Goal: Transaction & Acquisition: Book appointment/travel/reservation

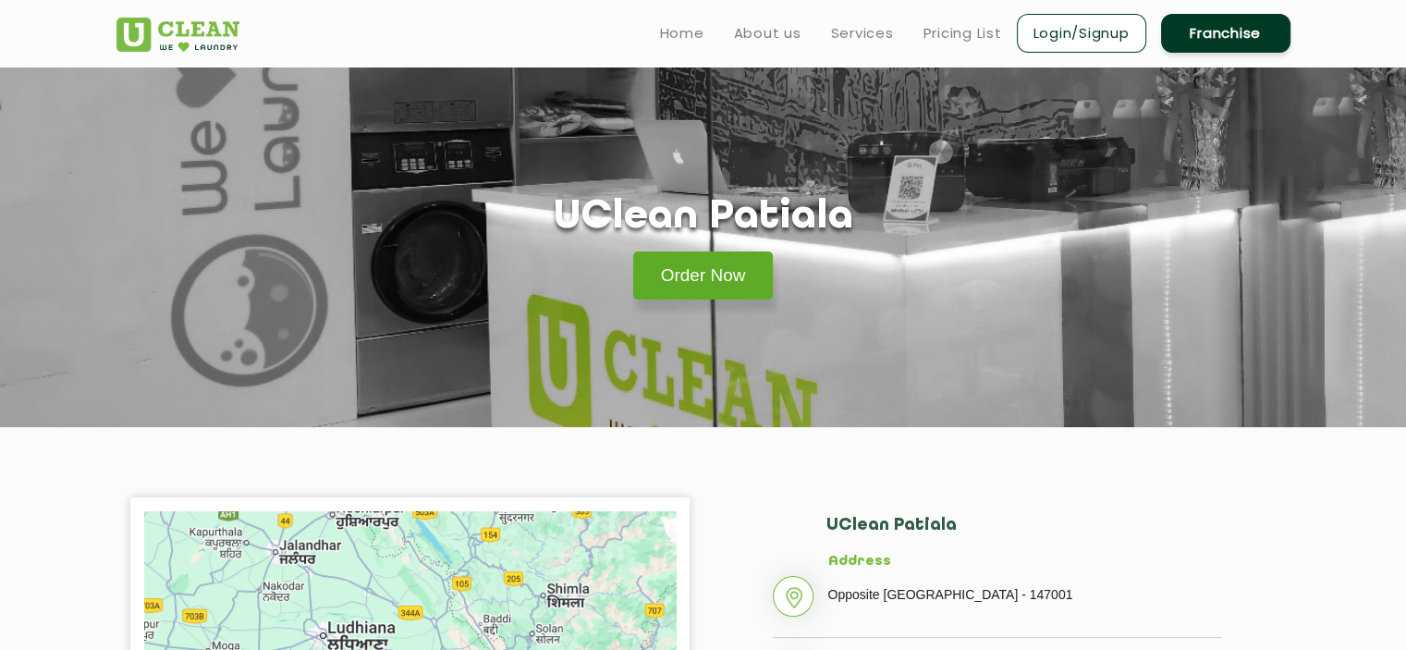
click at [681, 287] on link "Order Now" at bounding box center [703, 276] width 141 height 48
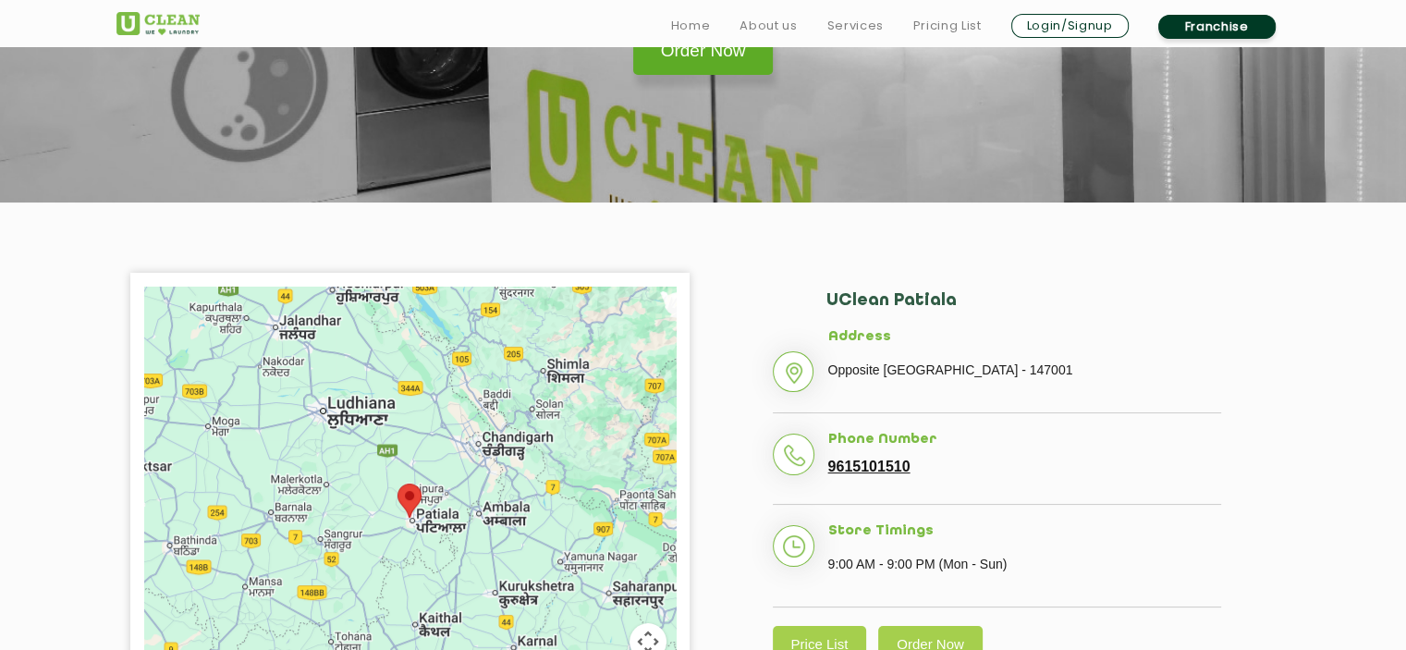
scroll to position [240, 0]
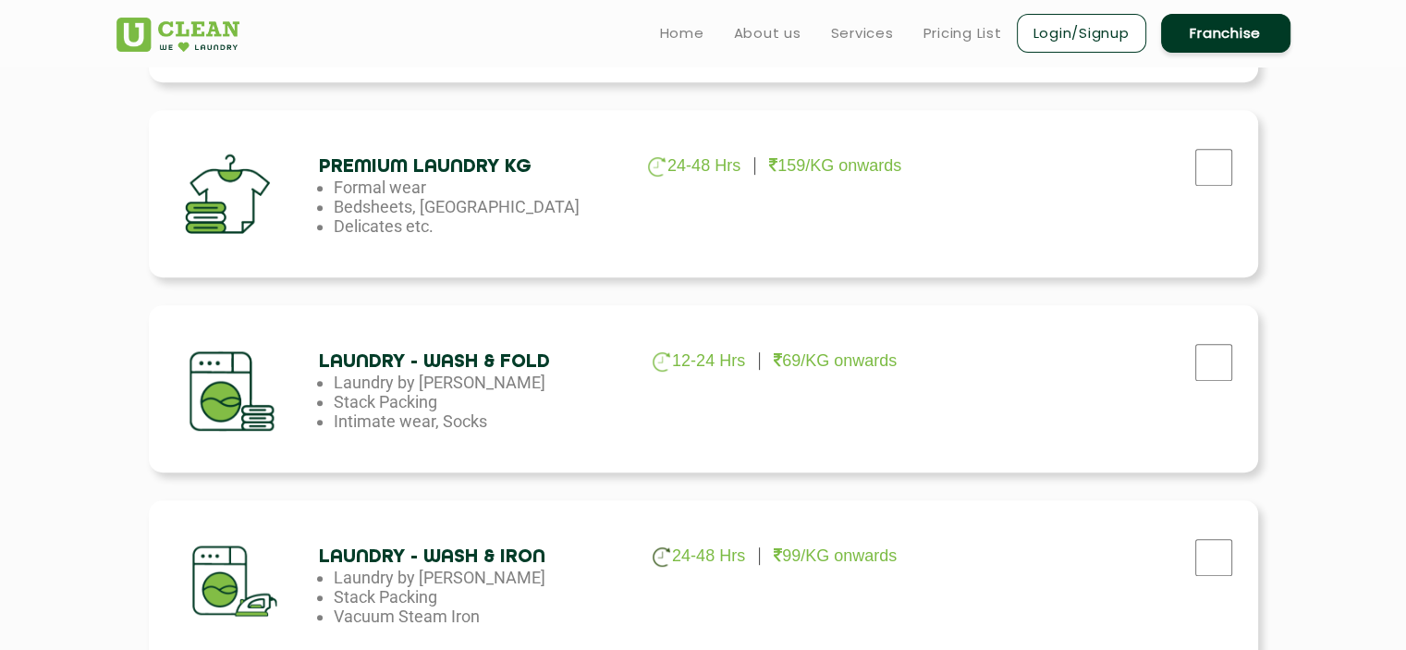
scroll to position [798, 0]
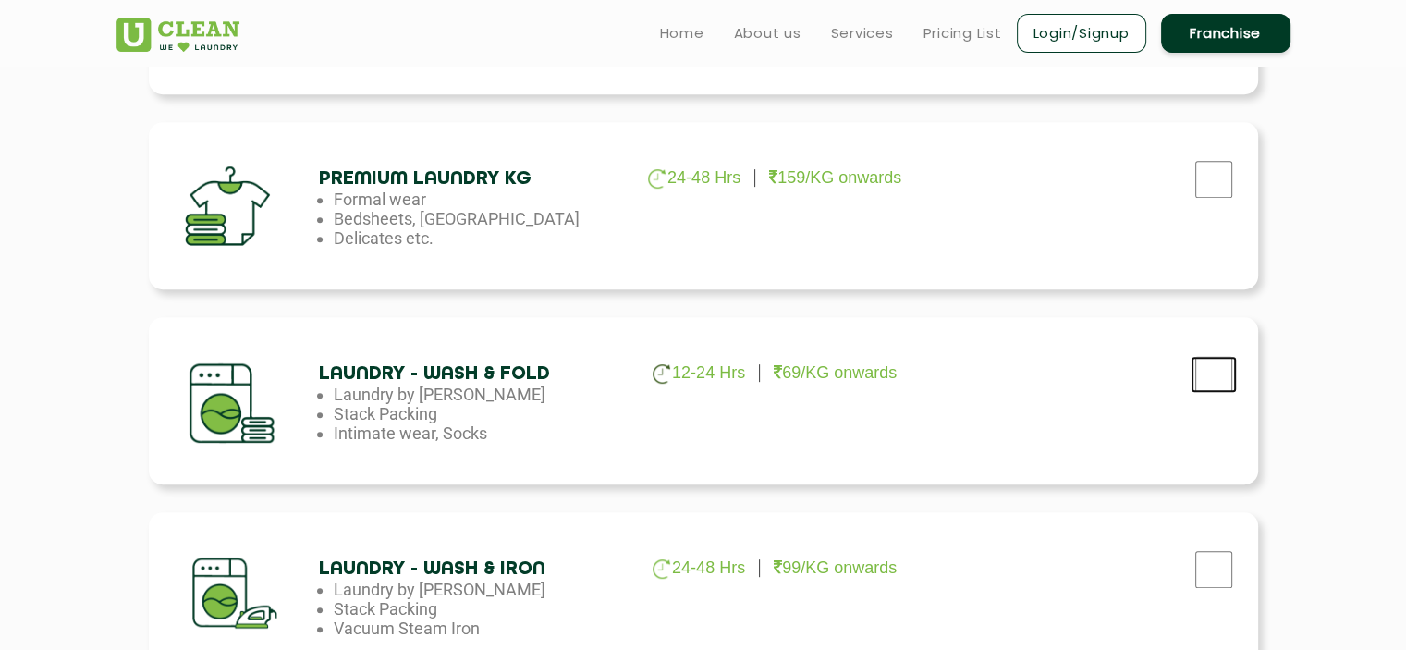
click at [1209, 372] on input "checkbox" at bounding box center [1214, 374] width 46 height 37
checkbox input "true"
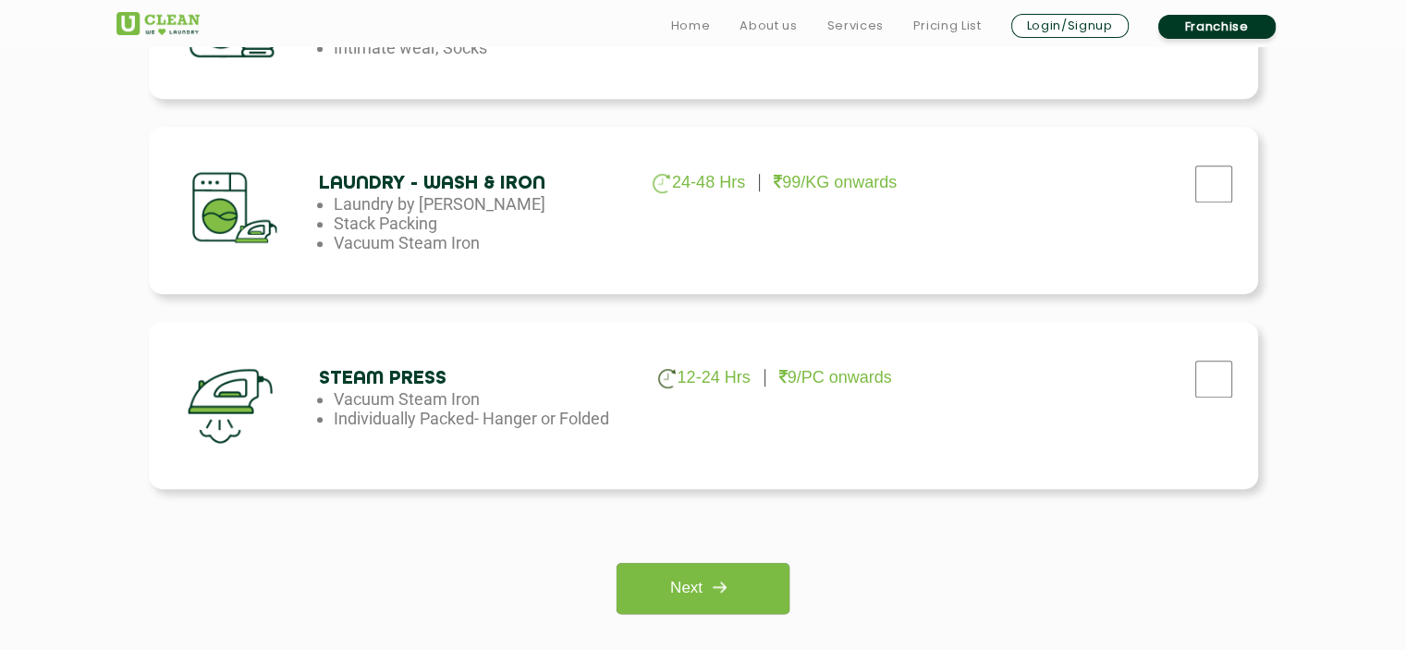
scroll to position [1192, 0]
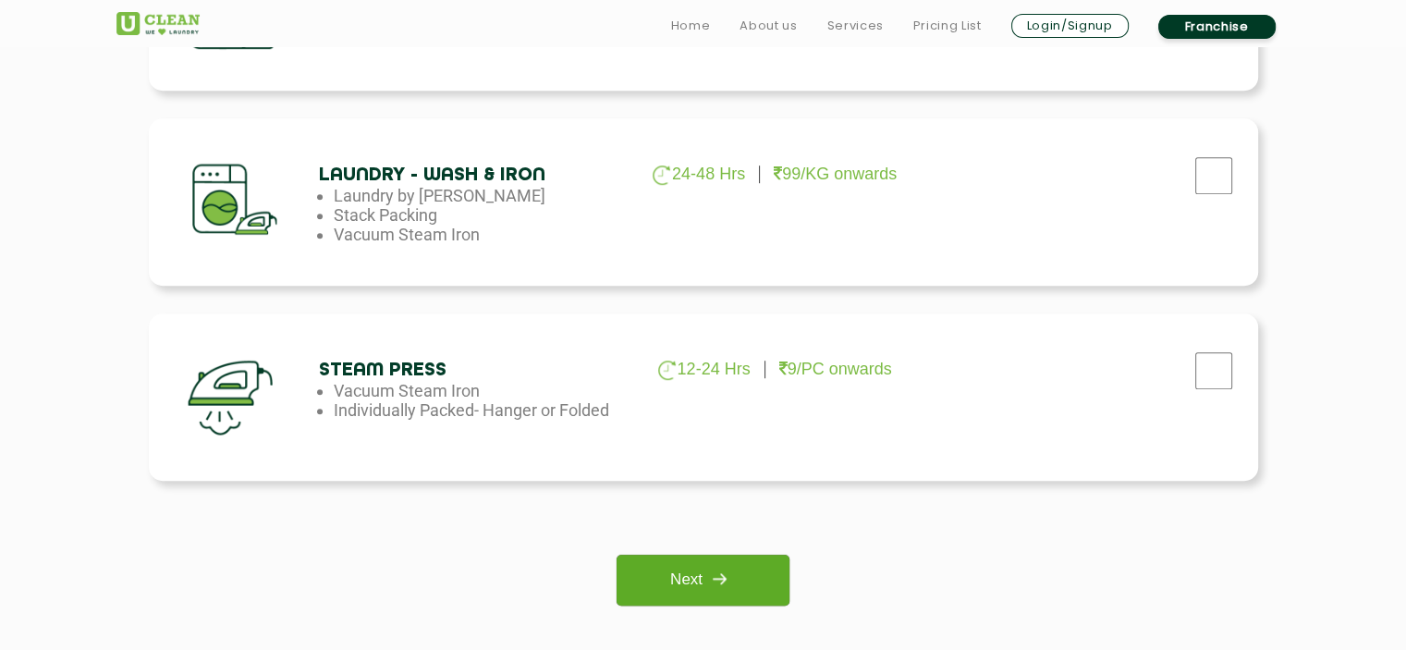
click at [747, 570] on link "Next" at bounding box center [703, 580] width 173 height 51
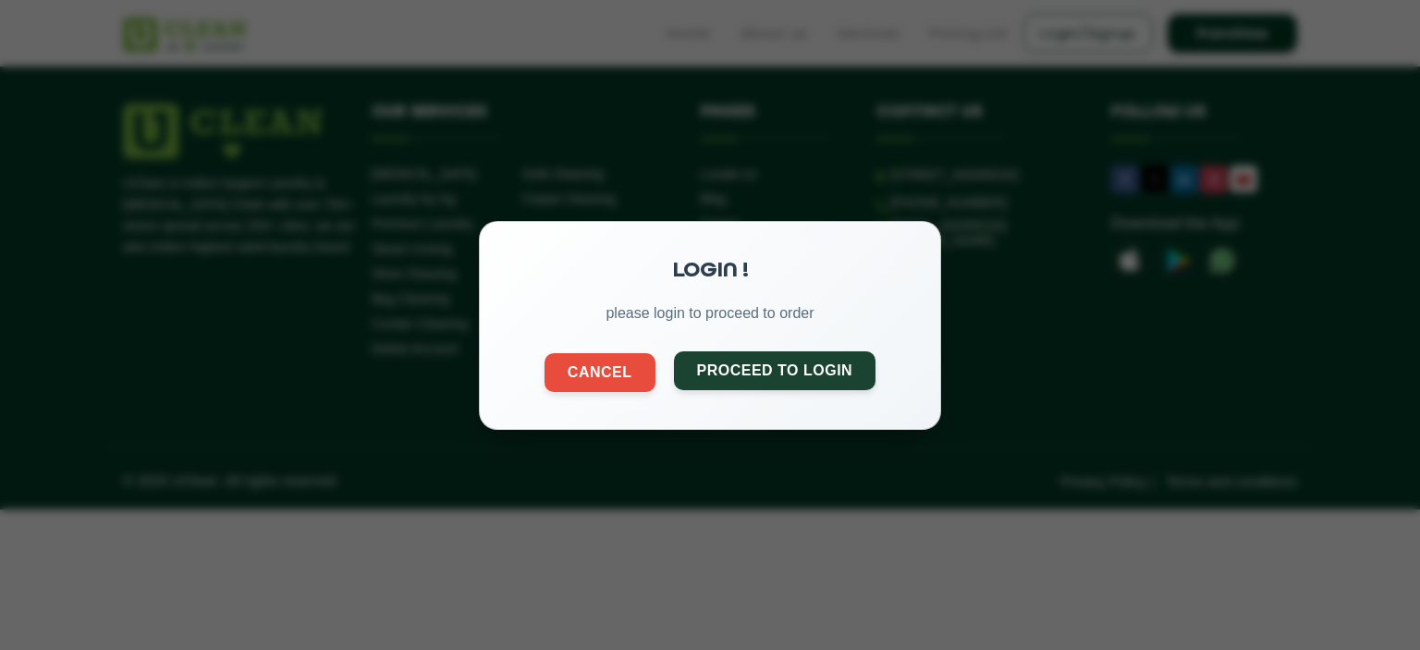
click at [748, 373] on button "Proceed to Login" at bounding box center [775, 369] width 203 height 39
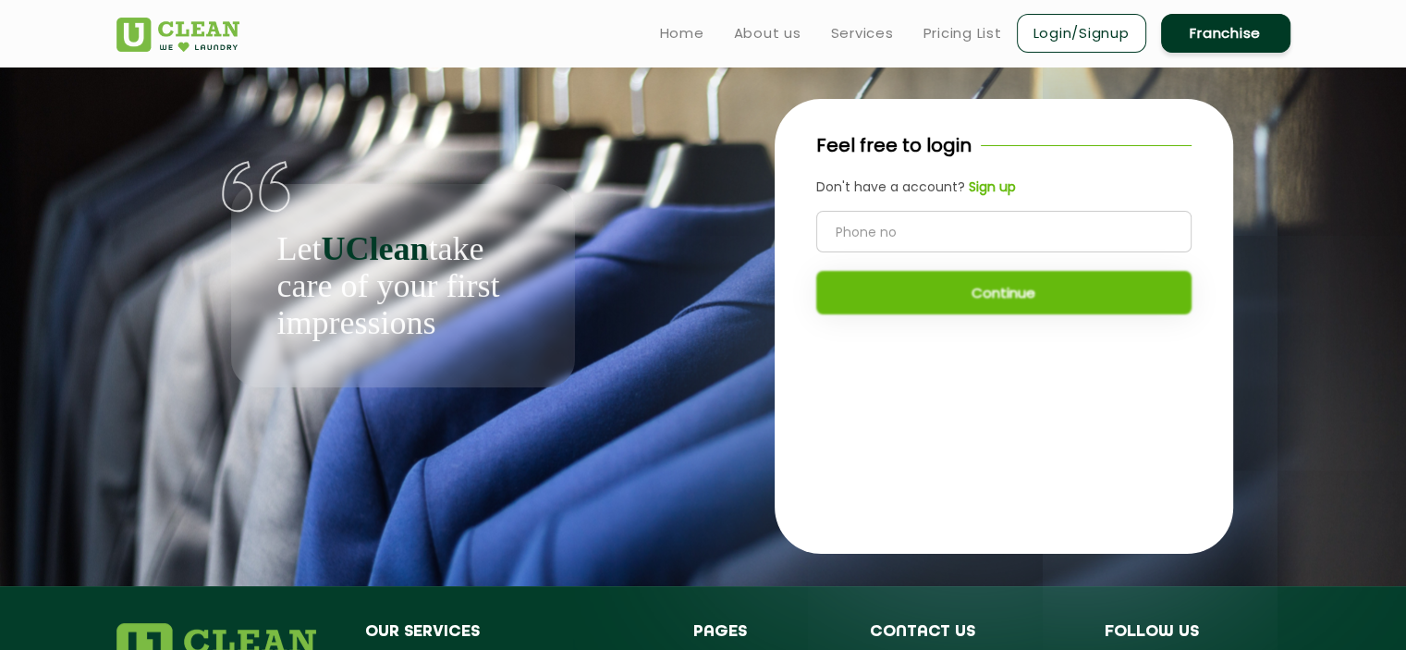
click at [897, 235] on input "tel" at bounding box center [1004, 232] width 375 height 42
